Goal: Check status

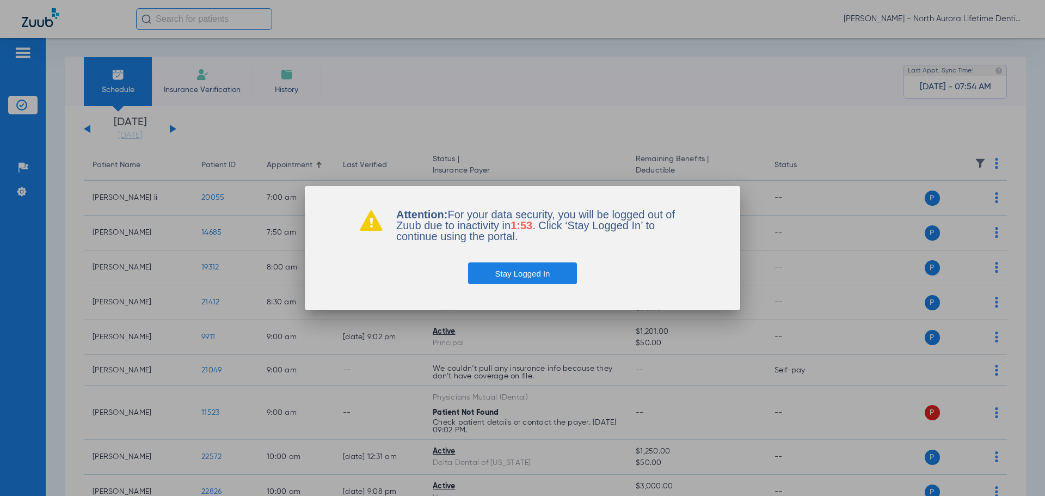
click at [553, 277] on button "Stay Logged In" at bounding box center [522, 273] width 109 height 22
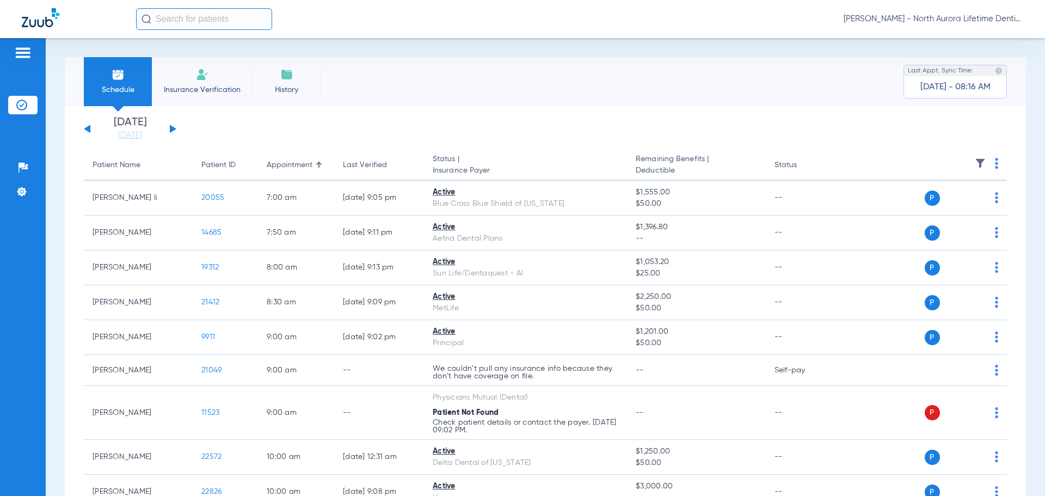
click at [173, 130] on button at bounding box center [173, 129] width 7 height 8
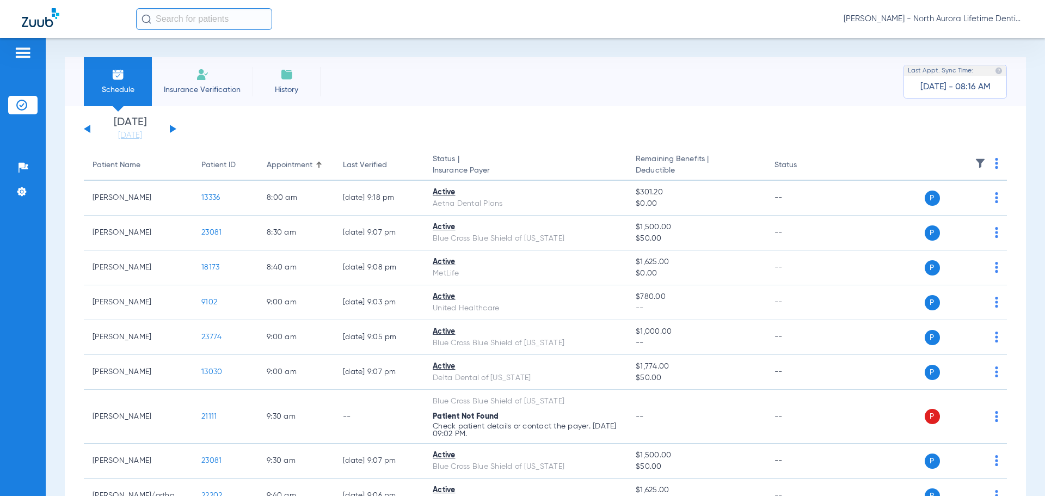
click at [173, 130] on button at bounding box center [173, 129] width 7 height 8
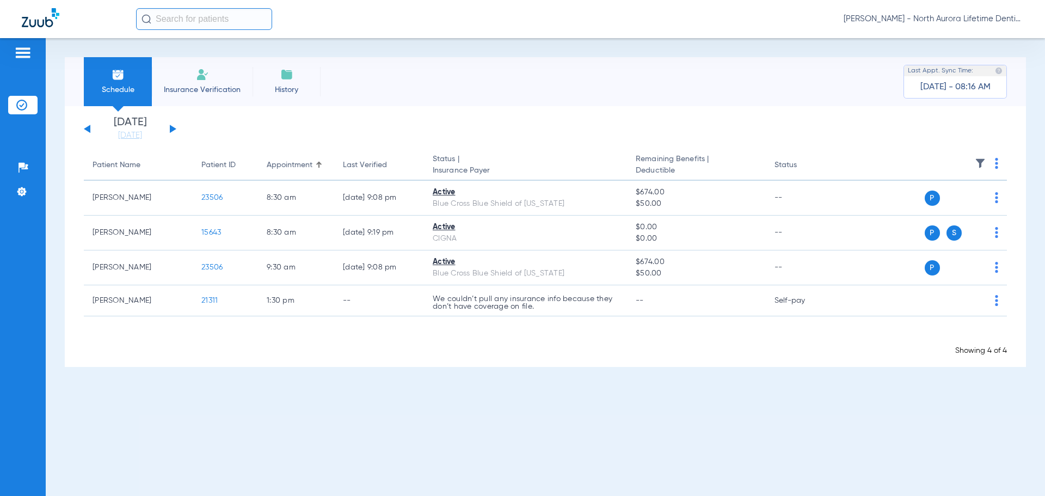
click at [173, 130] on button at bounding box center [173, 129] width 7 height 8
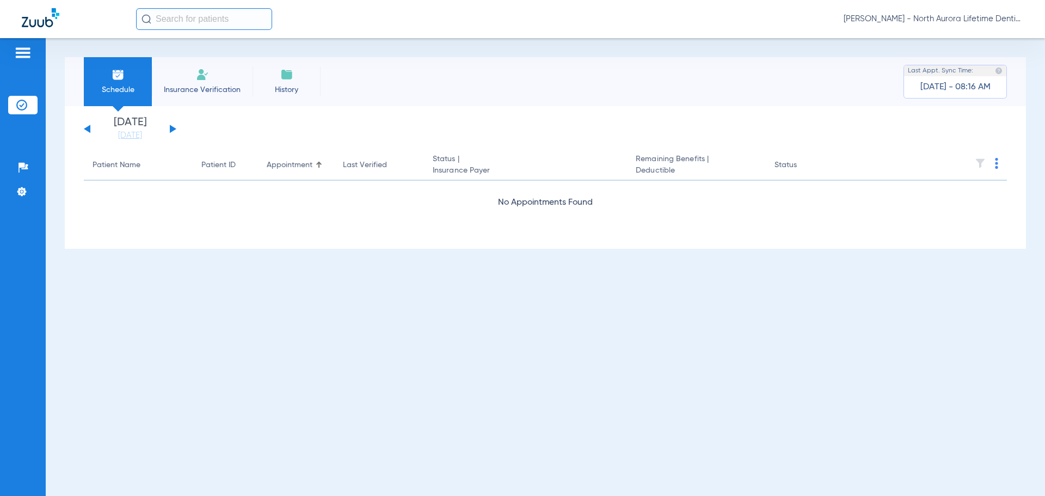
click at [172, 129] on button at bounding box center [173, 129] width 7 height 8
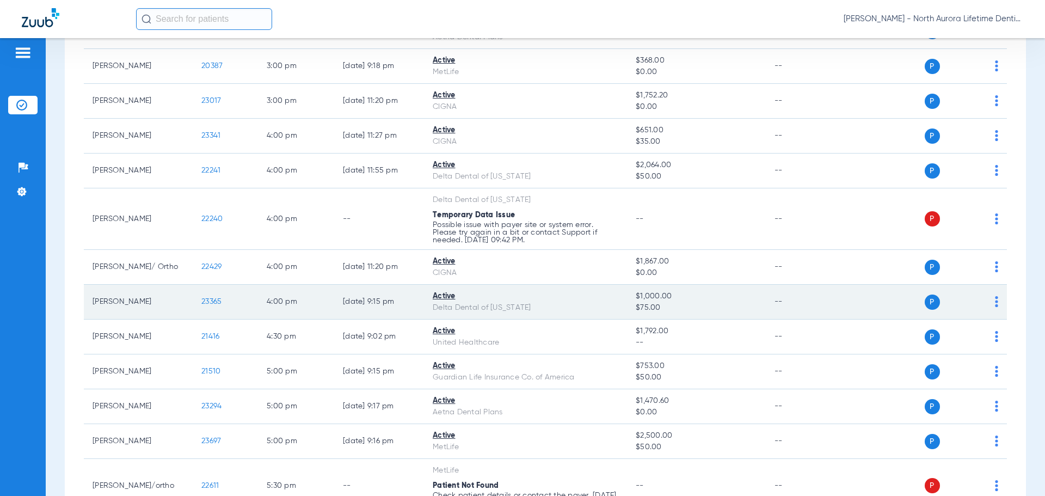
scroll to position [869, 0]
